Goal: Find specific page/section: Find specific page/section

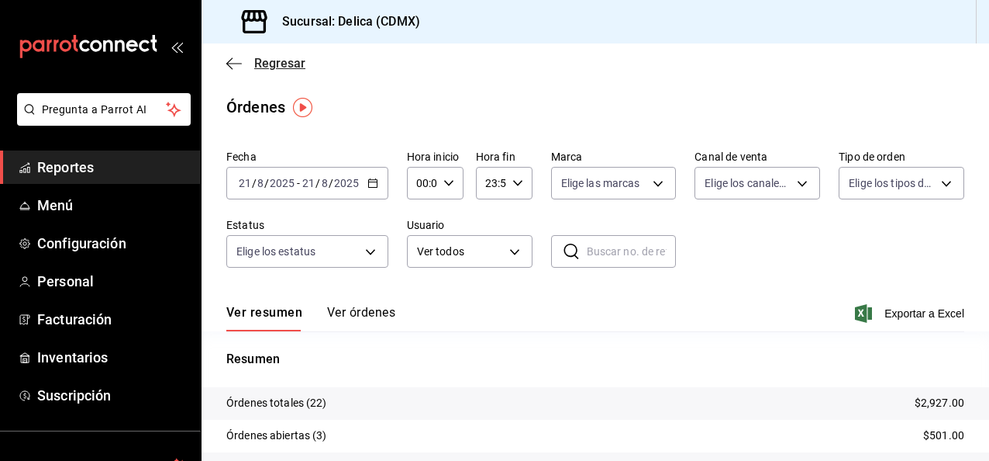
click at [245, 64] on span "Regresar" at bounding box center [265, 63] width 79 height 15
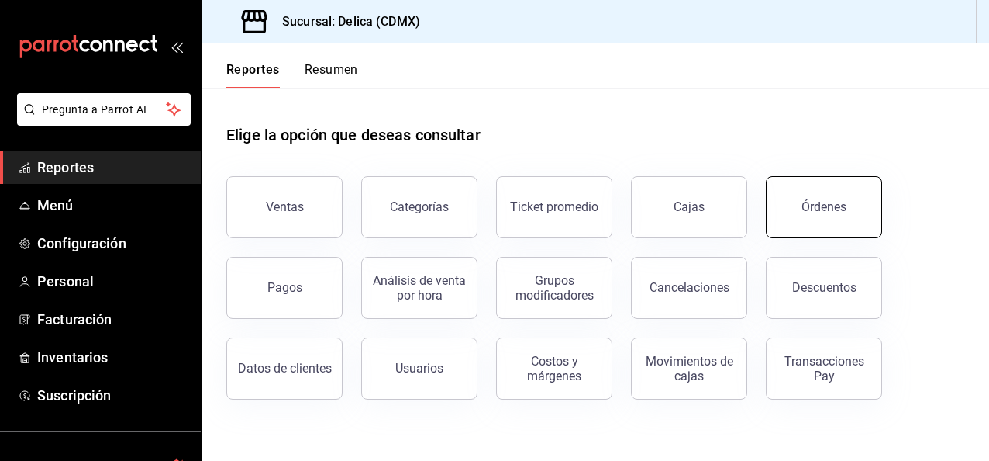
click at [802, 203] on button "Órdenes" at bounding box center [824, 207] width 116 height 62
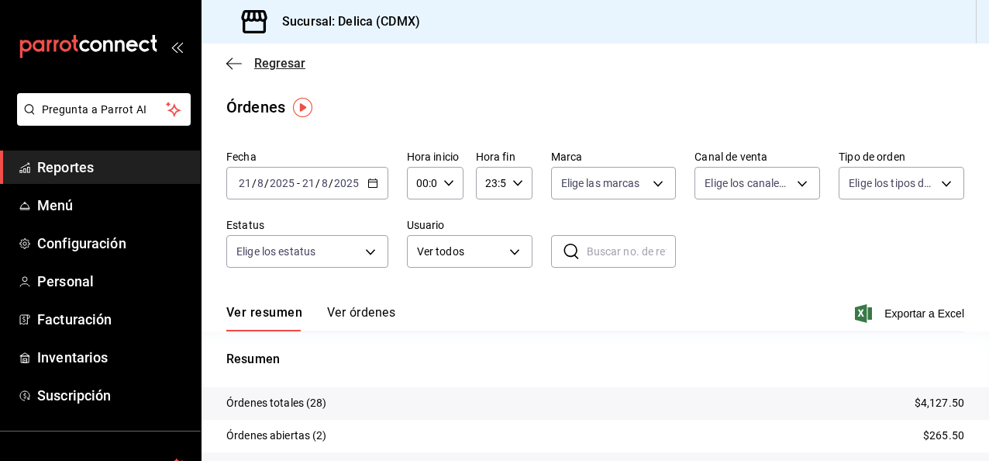
click at [274, 57] on span "Regresar" at bounding box center [279, 63] width 51 height 15
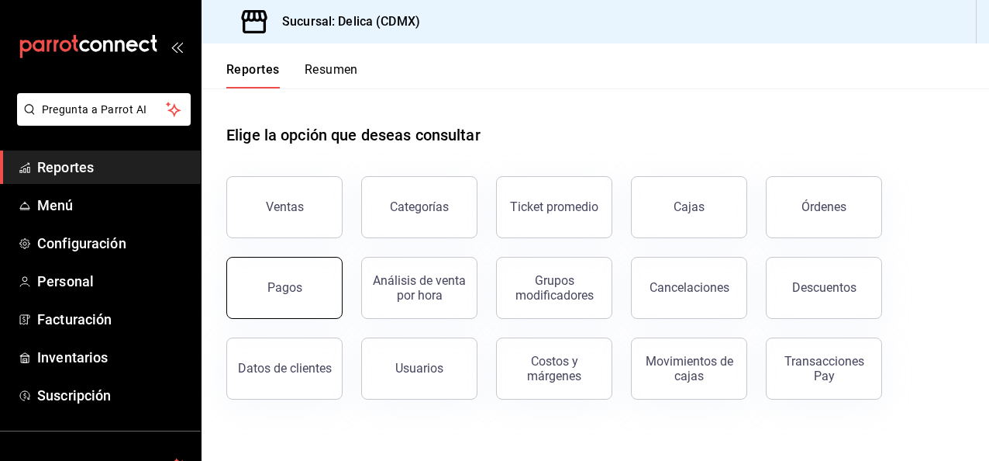
click at [329, 269] on button "Pagos" at bounding box center [284, 288] width 116 height 62
